Goal: Share content: Share content

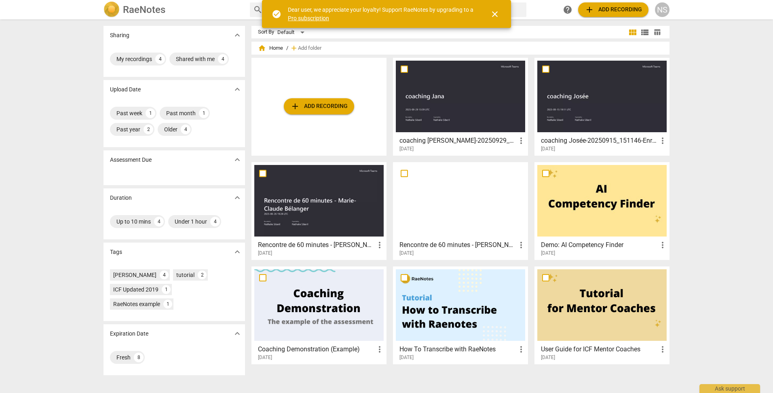
click at [480, 119] on div at bounding box center [460, 97] width 129 height 72
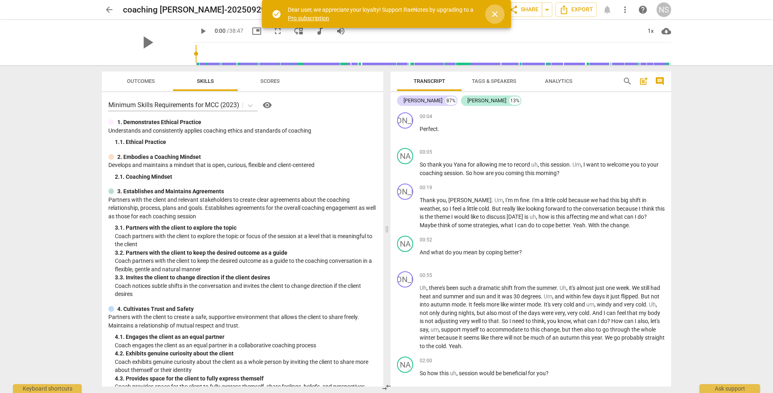
click at [496, 17] on span "close" at bounding box center [495, 14] width 10 height 10
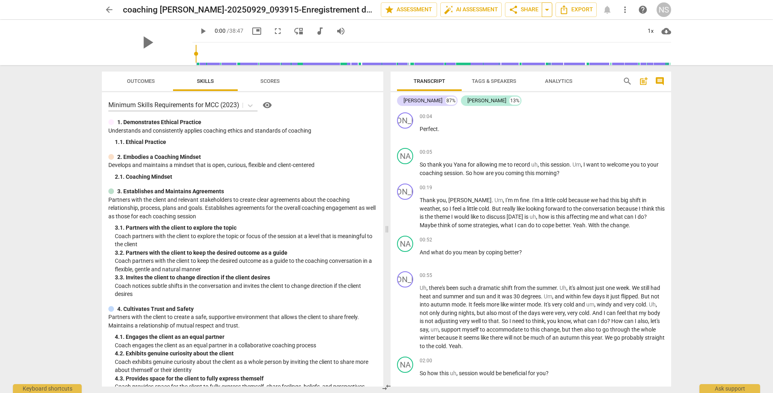
click at [546, 13] on span "arrow_drop_down" at bounding box center [547, 10] width 10 height 10
click at [523, 10] on span "share Share" at bounding box center [524, 10] width 30 height 10
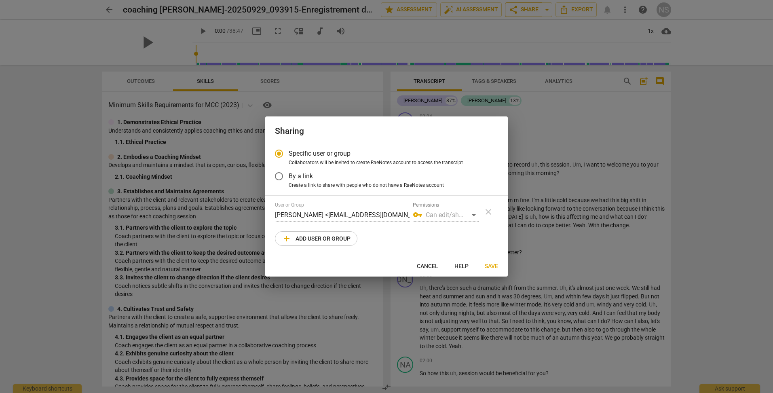
radio input "false"
click at [278, 176] on input "By a link" at bounding box center [278, 176] width 19 height 19
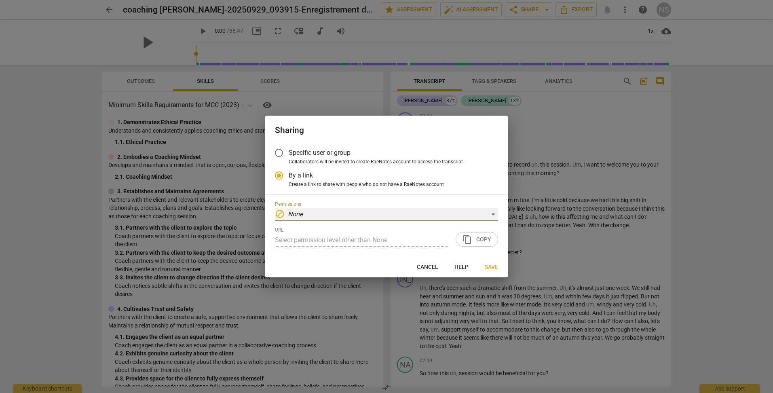
click at [492, 216] on div "block None" at bounding box center [386, 214] width 223 height 13
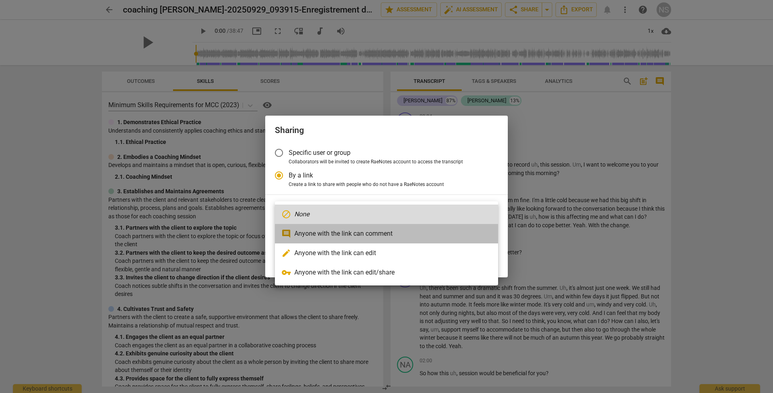
click at [403, 235] on li "comment Anyone with the link can comment" at bounding box center [386, 233] width 223 height 19
radio input "false"
type input "[URL][DOMAIN_NAME]"
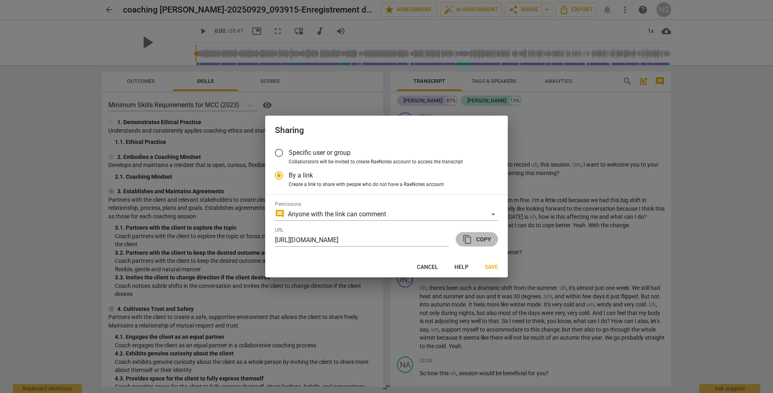
click at [487, 240] on span "content_copy Copy" at bounding box center [477, 240] width 29 height 10
click at [494, 266] on span "Save" at bounding box center [491, 267] width 13 height 8
